Goal: Check status

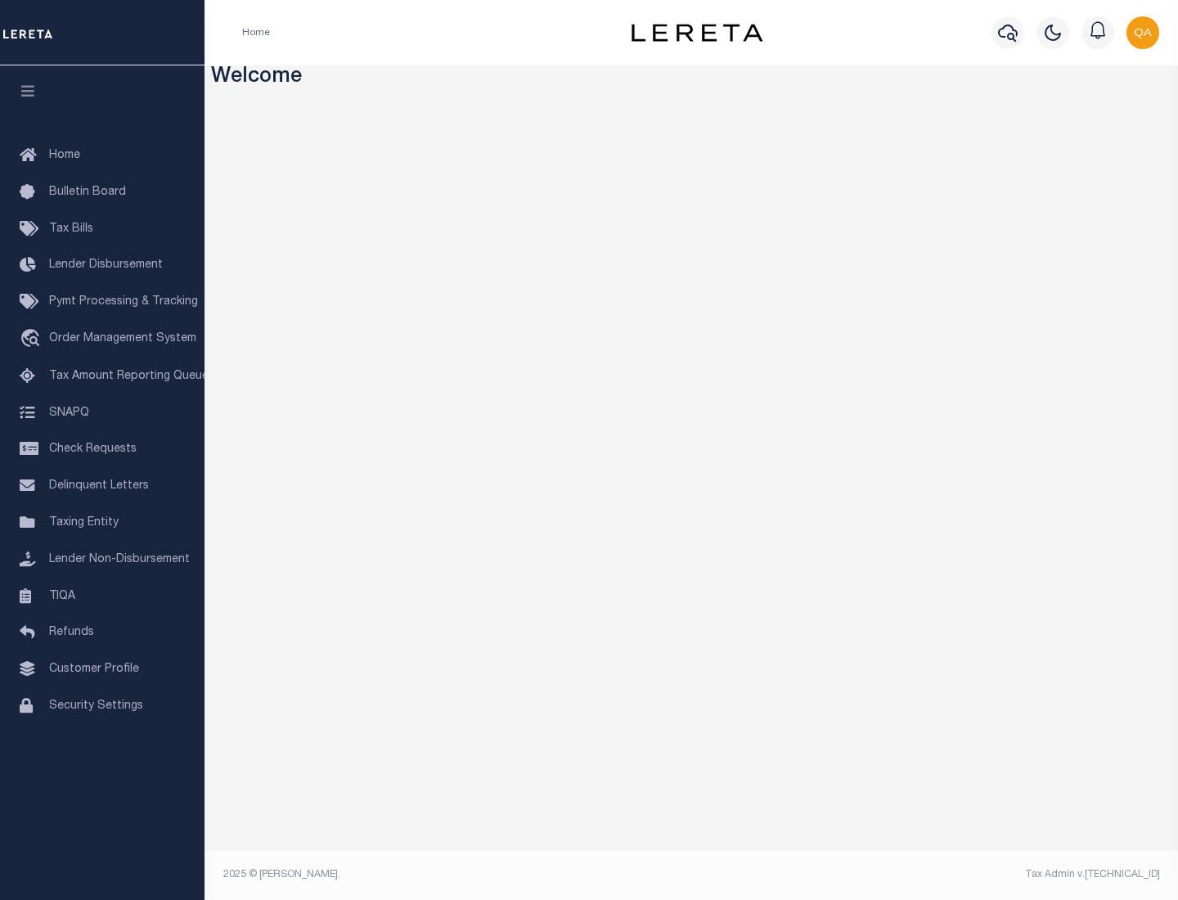
click at [102, 449] on span "Check Requests" at bounding box center [93, 448] width 88 height 11
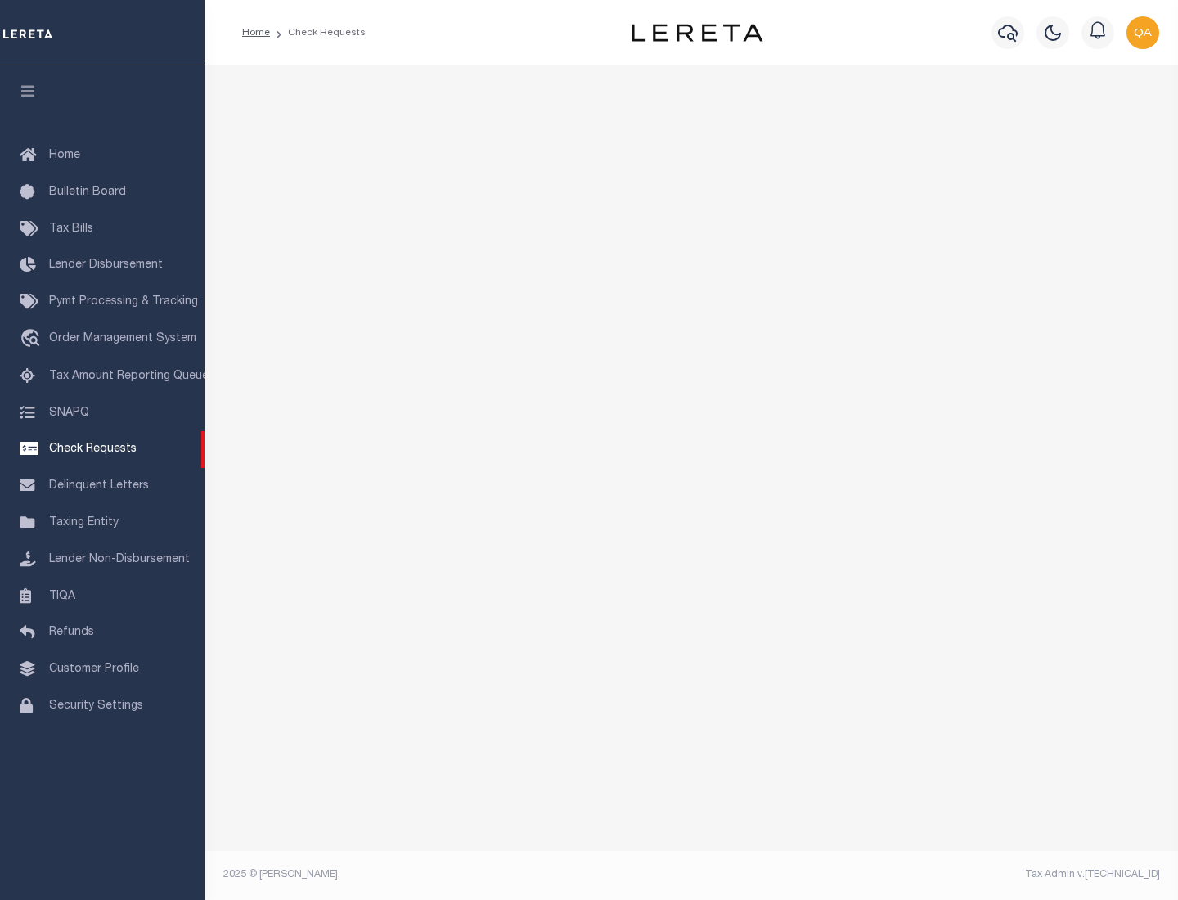
select select "50"
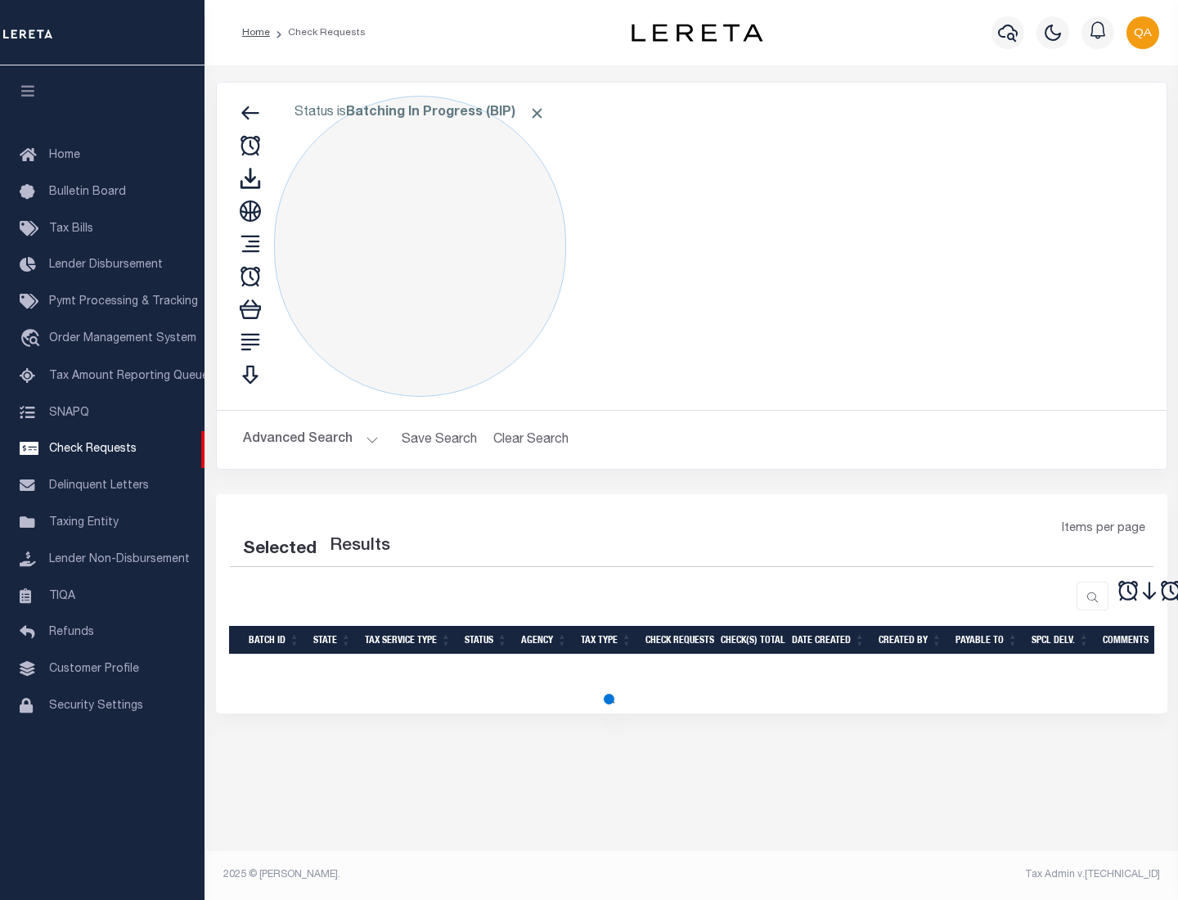
select select "50"
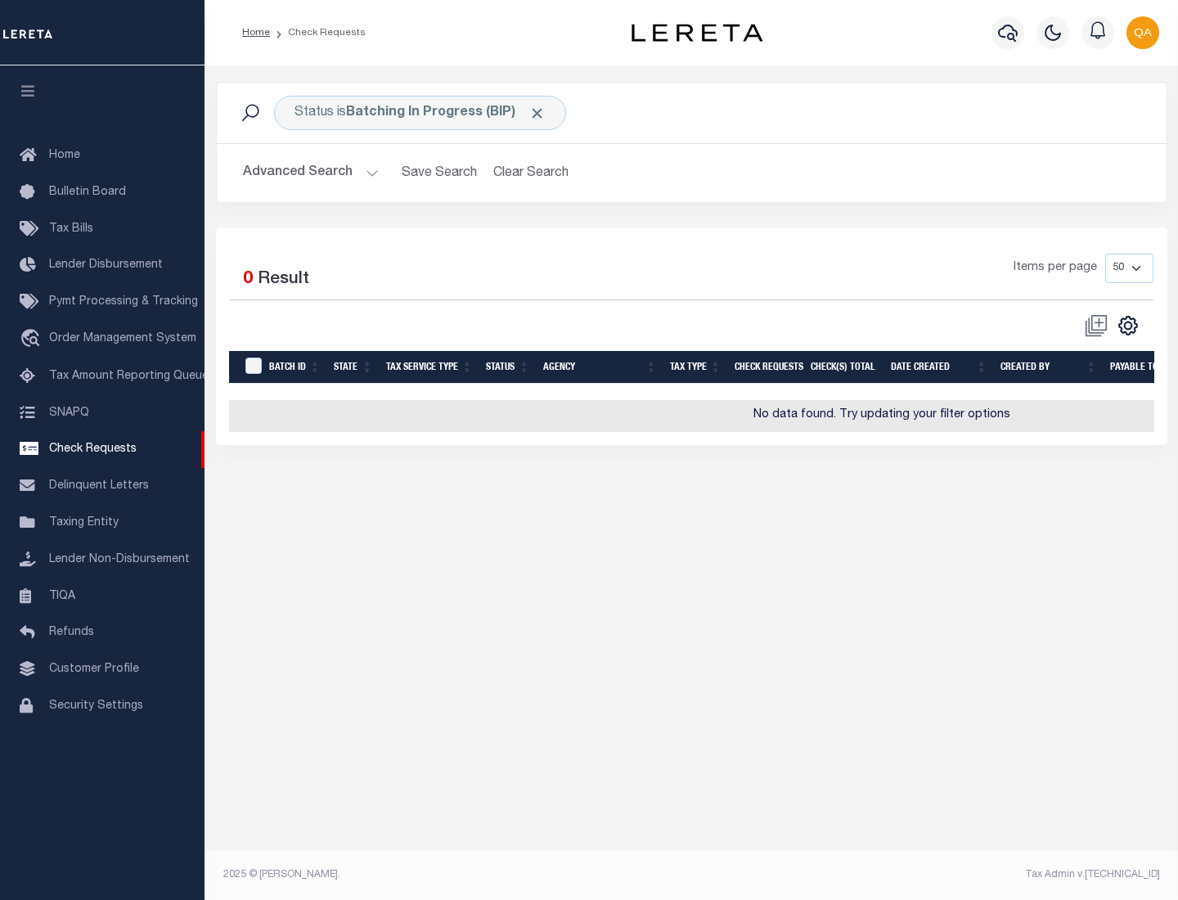
click at [537, 113] on span "Click to Remove" at bounding box center [536, 113] width 17 height 17
